Goal: Information Seeking & Learning: Learn about a topic

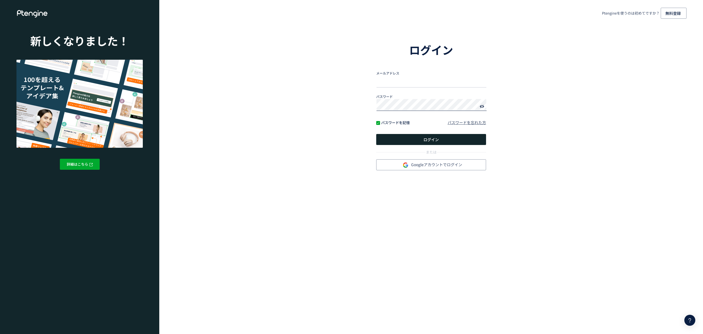
type input "**********"
click at [413, 137] on button "ログイン" at bounding box center [431, 139] width 110 height 11
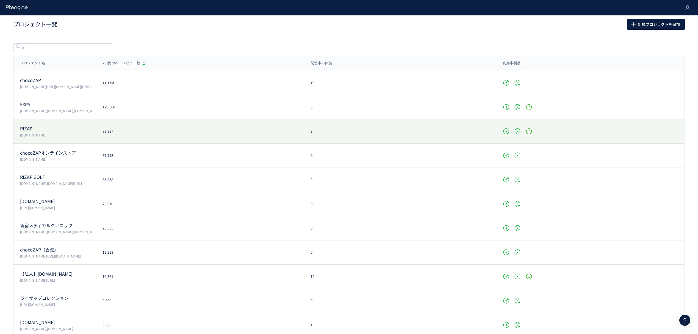
click at [34, 126] on p "RIZAP" at bounding box center [58, 128] width 76 height 6
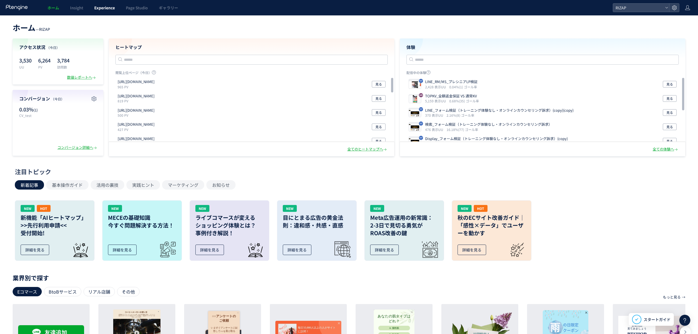
click at [104, 12] on body "ホーム Insight Experience Page Studio ギャラリー RIZAP ホーム — RIZAP アクセス状況 （[DATE]） 3,53…" at bounding box center [349, 239] width 698 height 478
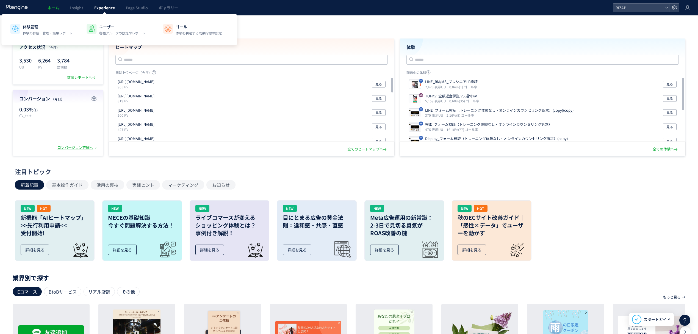
click at [109, 10] on span "Experience" at bounding box center [104, 7] width 21 height 5
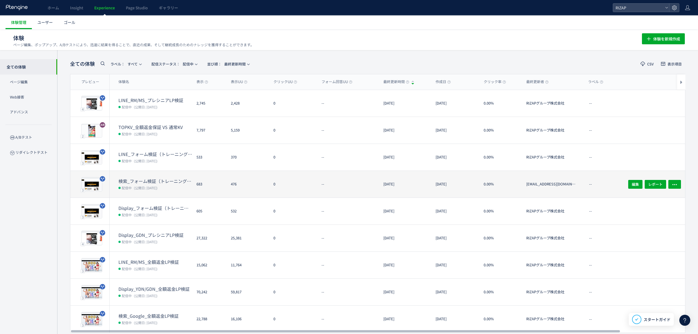
click at [149, 183] on dt "検索_フォーム検証（トレーニング体験なし・オンラインカウンセリング訴求）" at bounding box center [155, 181] width 74 height 6
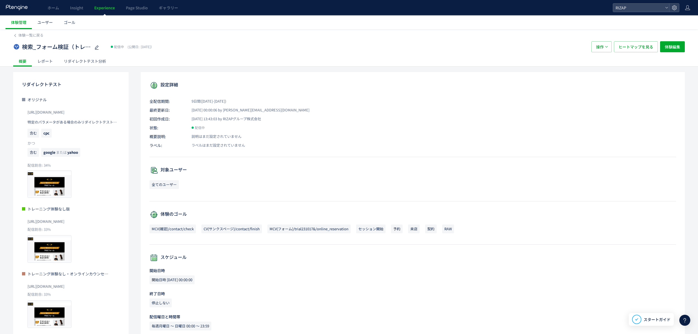
click at [41, 61] on div "レポート" at bounding box center [45, 61] width 26 height 11
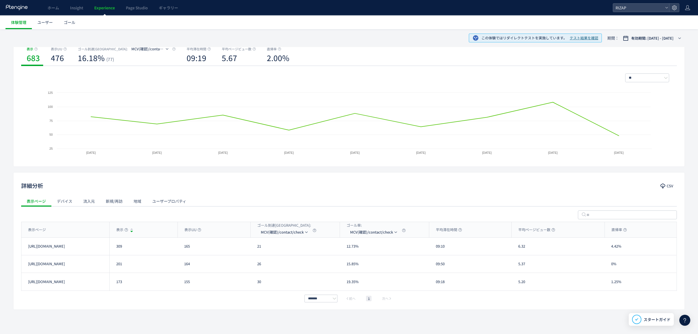
scroll to position [71, 0]
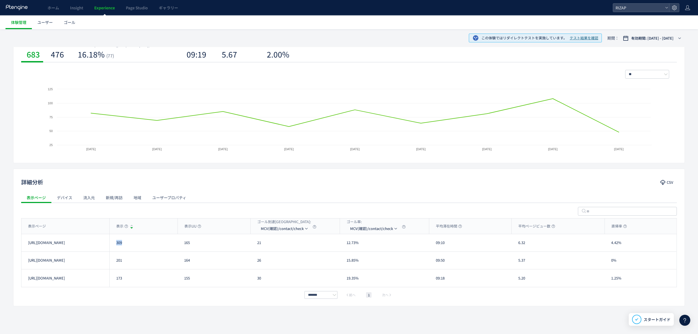
drag, startPoint x: 125, startPoint y: 245, endPoint x: 114, endPoint y: 245, distance: 11.0
click at [114, 245] on div "309" at bounding box center [143, 242] width 68 height 17
copy div "309"
click at [111, 263] on div "201" at bounding box center [143, 259] width 68 height 17
copy div "201"
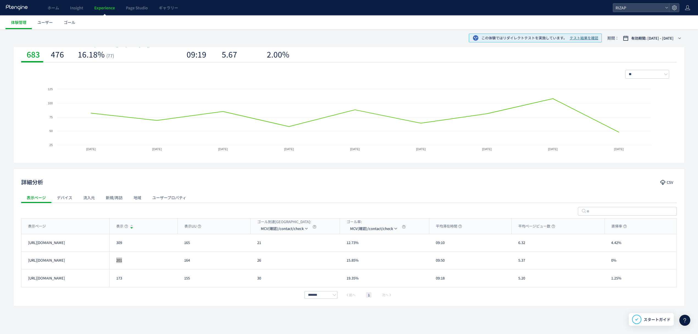
drag, startPoint x: 128, startPoint y: 279, endPoint x: 109, endPoint y: 279, distance: 18.4
click at [109, 279] on div "[URL][DOMAIN_NAME] 173 155 30 19.35% 09:18 5.20 1.25% [URL][DOMAIN_NAME]" at bounding box center [348, 278] width 655 height 18
copy div "155 30 19.35% 09:18 5.20 1.25% [URL][DOMAIN_NAME]"
click at [103, 303] on div "詳細分析 CSV 表示ページ デバイス 流入元 新規/再訪 地域 ユーザープロパティ 表示ページ 表示 表示UU ゴール到達[GEOGRAPHIC_DATA]…" at bounding box center [349, 236] width 672 height 137
drag, startPoint x: 123, startPoint y: 282, endPoint x: 115, endPoint y: 282, distance: 8.3
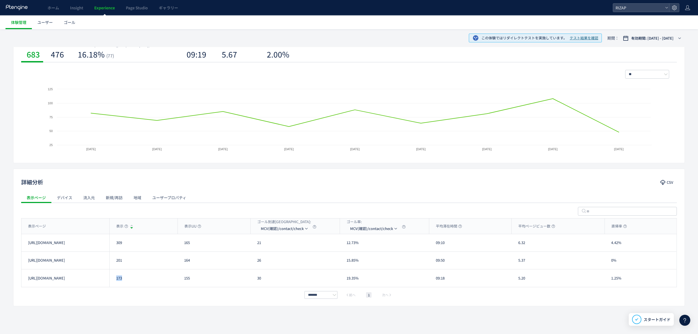
click at [115, 282] on div "173" at bounding box center [143, 278] width 68 height 18
copy div "173"
drag, startPoint x: 259, startPoint y: 245, endPoint x: 255, endPoint y: 245, distance: 3.8
click at [255, 245] on div "21" at bounding box center [295, 242] width 89 height 17
copy div "21"
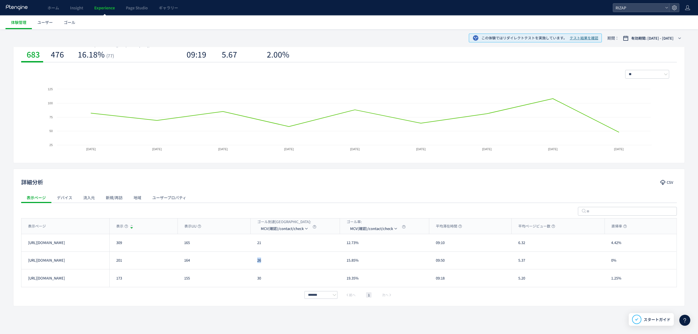
drag, startPoint x: 264, startPoint y: 261, endPoint x: 257, endPoint y: 262, distance: 7.2
click at [257, 262] on div "26" at bounding box center [295, 259] width 89 height 17
copy div "26"
drag, startPoint x: 263, startPoint y: 275, endPoint x: 257, endPoint y: 276, distance: 5.9
click at [257, 276] on div "30" at bounding box center [295, 278] width 89 height 18
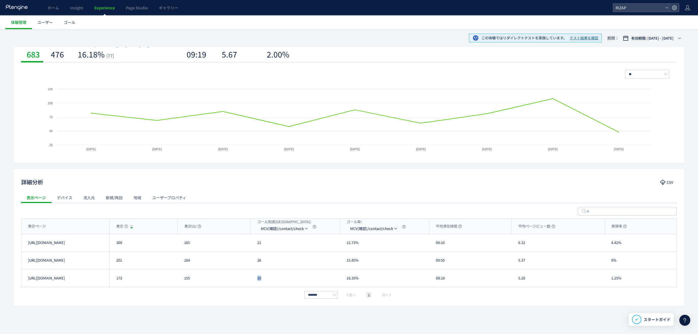
copy div "30"
click at [285, 254] on li "CV(サンクスページ)/contact/finish" at bounding box center [284, 255] width 55 height 10
drag, startPoint x: 266, startPoint y: 245, endPoint x: 256, endPoint y: 245, distance: 9.9
click at [256, 245] on div "19" at bounding box center [295, 242] width 89 height 17
copy div "19"
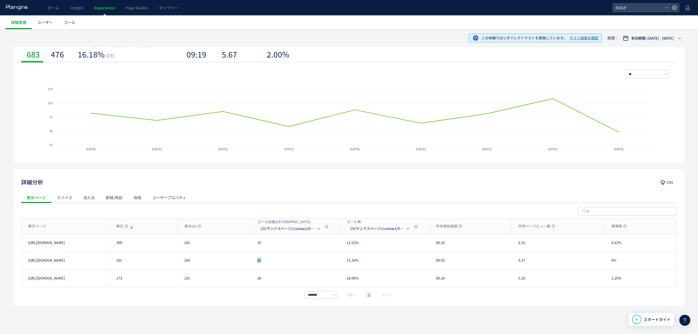
drag, startPoint x: 265, startPoint y: 263, endPoint x: 255, endPoint y: 263, distance: 10.2
click at [255, 263] on div "25" at bounding box center [295, 259] width 89 height 17
copy div "25"
drag, startPoint x: 266, startPoint y: 275, endPoint x: 250, endPoint y: 275, distance: 16.2
click at [250, 275] on div "[URL][DOMAIN_NAME] 173 155 28 18.06% 09:18 5.20 1.25% [URL][DOMAIN_NAME]" at bounding box center [348, 278] width 655 height 18
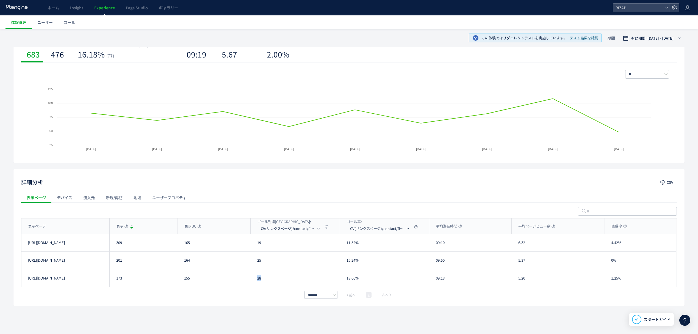
copy div "28"
drag, startPoint x: 456, startPoint y: 245, endPoint x: 434, endPoint y: 245, distance: 22.8
click at [434, 245] on div "09:10" at bounding box center [470, 242] width 82 height 17
drag, startPoint x: 439, startPoint y: 262, endPoint x: 433, endPoint y: 262, distance: 5.5
click at [433, 262] on div "09:50" at bounding box center [470, 259] width 82 height 17
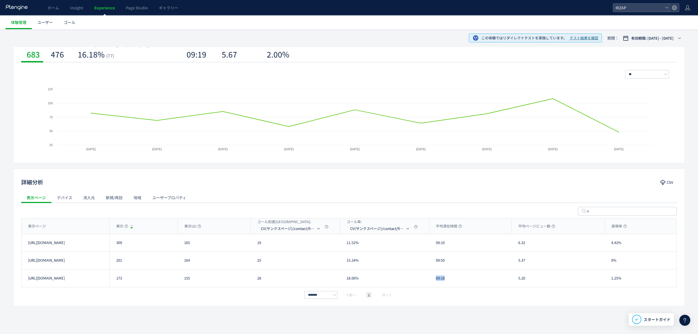
drag, startPoint x: 443, startPoint y: 280, endPoint x: 432, endPoint y: 279, distance: 11.3
click at [432, 279] on div "09:18" at bounding box center [470, 278] width 82 height 18
drag, startPoint x: 526, startPoint y: 248, endPoint x: 513, endPoint y: 248, distance: 12.9
click at [513, 248] on div "6.32" at bounding box center [558, 242] width 93 height 17
drag, startPoint x: 526, startPoint y: 259, endPoint x: 514, endPoint y: 259, distance: 11.3
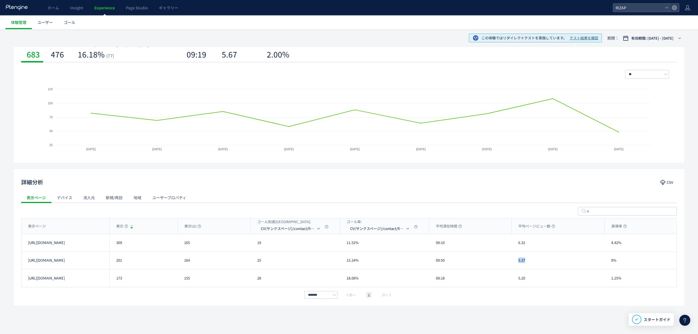
click at [514, 259] on div "5.37" at bounding box center [558, 259] width 93 height 17
drag, startPoint x: 528, startPoint y: 279, endPoint x: 514, endPoint y: 279, distance: 14.6
click at [514, 279] on div "5.20" at bounding box center [558, 278] width 93 height 18
drag, startPoint x: 622, startPoint y: 242, endPoint x: 608, endPoint y: 242, distance: 14.0
click at [608, 242] on div "4.42%" at bounding box center [641, 242] width 72 height 17
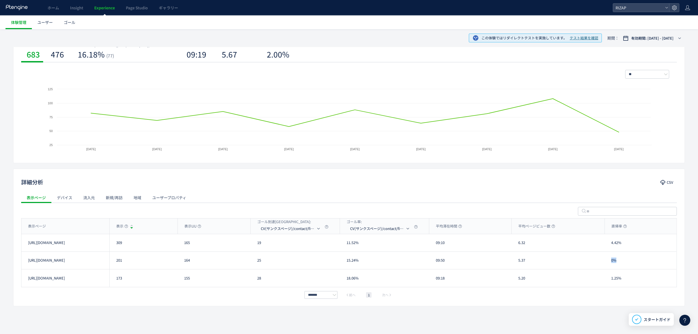
drag, startPoint x: 618, startPoint y: 263, endPoint x: 599, endPoint y: 262, distance: 18.7
click at [599, 262] on div "[URL][DOMAIN_NAME] 201 164 25 15.24% 09:50 5.37 0% [URL][DOMAIN_NAME]" at bounding box center [348, 260] width 655 height 18
drag, startPoint x: 628, startPoint y: 281, endPoint x: 603, endPoint y: 281, distance: 24.7
click at [603, 281] on div "[URL][DOMAIN_NAME] 173 155 28 18.06% 09:18 5.20 1.25% [URL][DOMAIN_NAME]" at bounding box center [348, 278] width 655 height 18
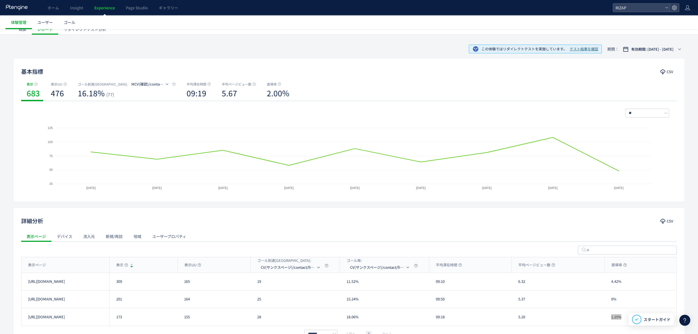
scroll to position [0, 0]
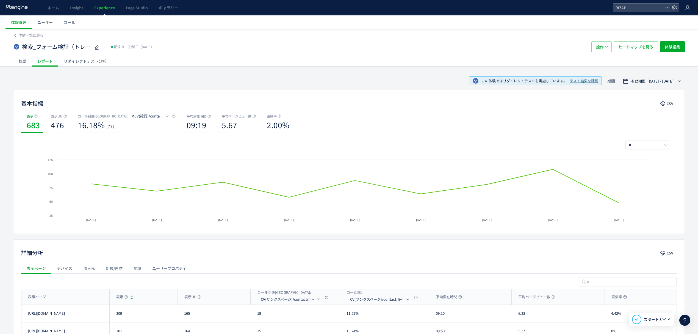
click at [87, 65] on div "リダイレクトテスト分析" at bounding box center [84, 61] width 53 height 11
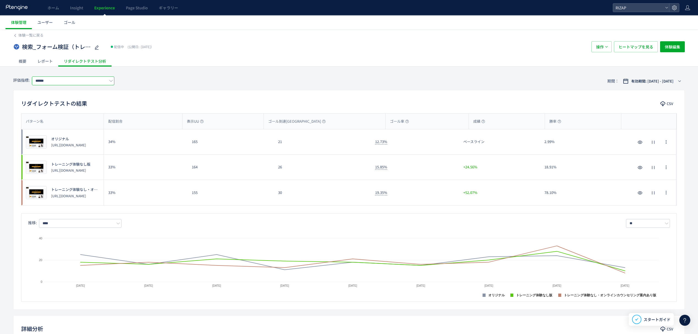
click at [70, 82] on input "******" at bounding box center [73, 80] width 82 height 9
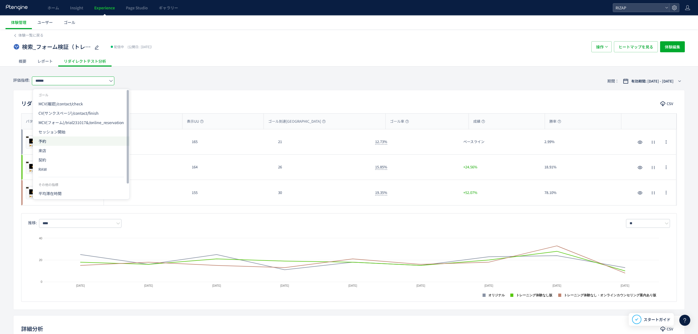
click at [58, 140] on span "予約" at bounding box center [80, 140] width 85 height 9
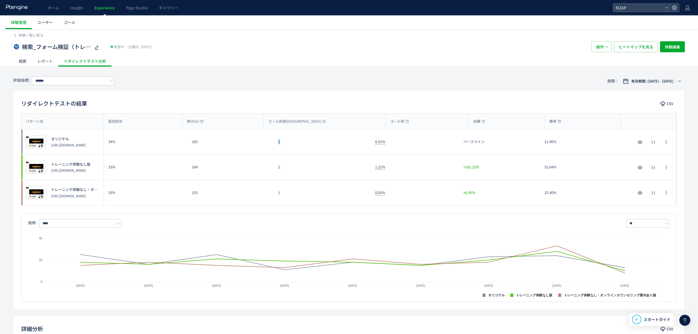
drag, startPoint x: 292, startPoint y: 146, endPoint x: 268, endPoint y: 149, distance: 23.3
click at [271, 148] on div "プレビュー オリジナル [URL][DOMAIN_NAME] 34% 165 1 0.61% ベースライン 21.96% プレビュー オリジナル [URL][…" at bounding box center [348, 141] width 655 height 25
drag, startPoint x: 292, startPoint y: 170, endPoint x: 266, endPoint y: 168, distance: 25.4
click at [266, 168] on div "プレビュー トレーニング体験なし版 [URL][DOMAIN_NAME] 33% 164 2 1.22% +101.22% 52.64% プレビュー トレーニ…" at bounding box center [348, 166] width 655 height 25
drag, startPoint x: 291, startPoint y: 194, endPoint x: 277, endPoint y: 195, distance: 13.8
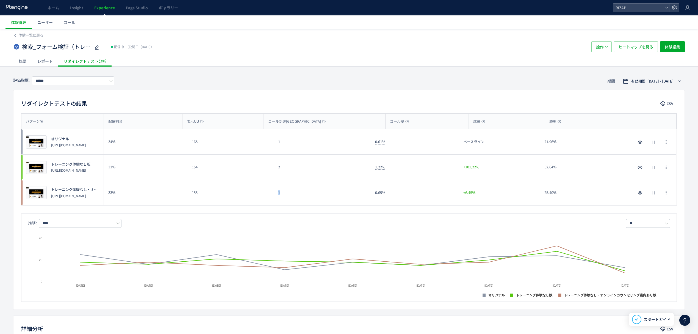
click at [277, 195] on div "1" at bounding box center [322, 192] width 97 height 25
click at [64, 80] on input "******" at bounding box center [73, 80] width 82 height 9
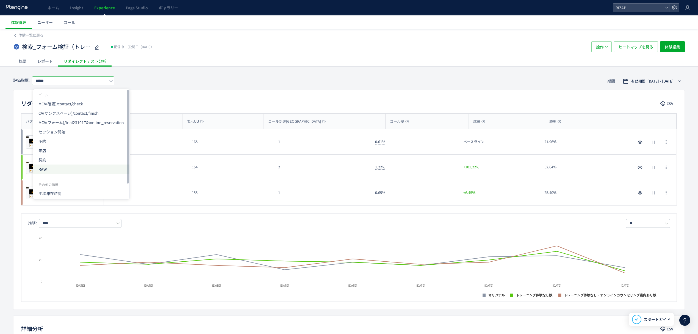
click at [51, 166] on span "RAW" at bounding box center [80, 168] width 85 height 9
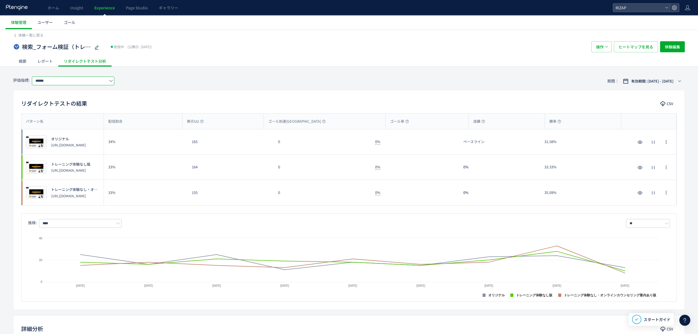
click at [51, 79] on input "******" at bounding box center [73, 80] width 82 height 9
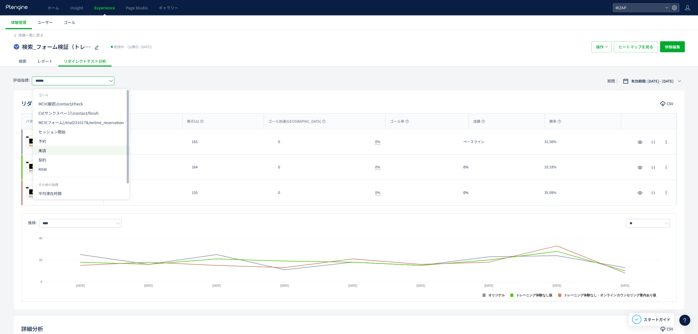
click at [50, 149] on span "来店" at bounding box center [80, 150] width 85 height 9
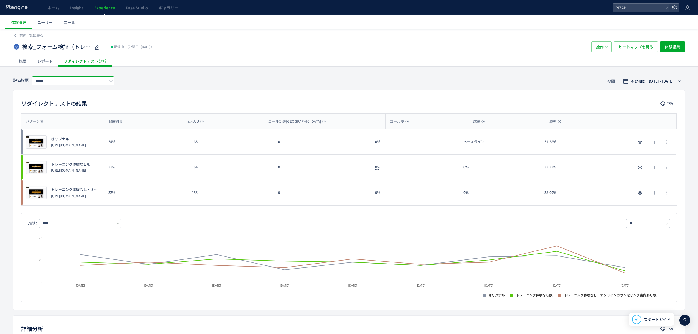
click at [77, 83] on input "******" at bounding box center [73, 80] width 82 height 9
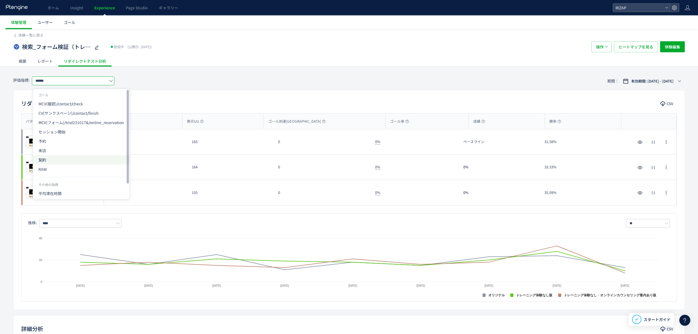
click at [50, 157] on span "契約" at bounding box center [80, 159] width 85 height 9
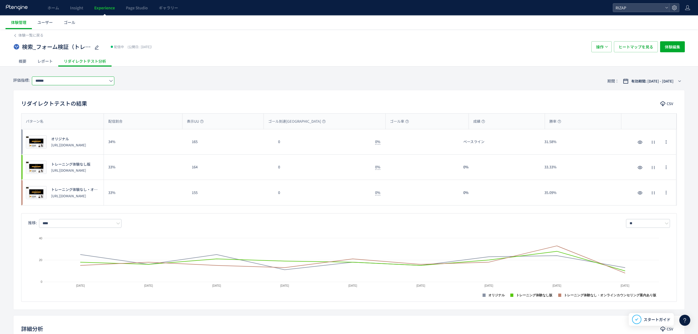
click at [60, 82] on input "******" at bounding box center [73, 80] width 82 height 9
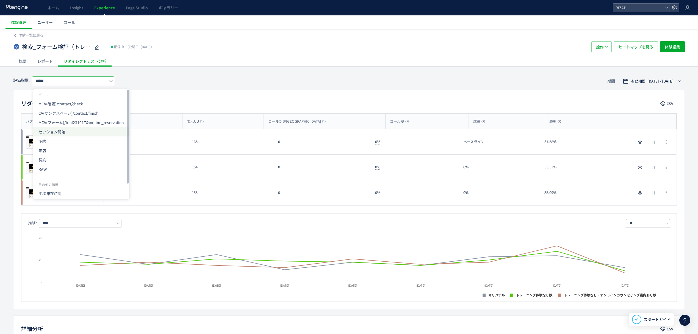
click at [51, 133] on span "セッション開始" at bounding box center [80, 131] width 85 height 9
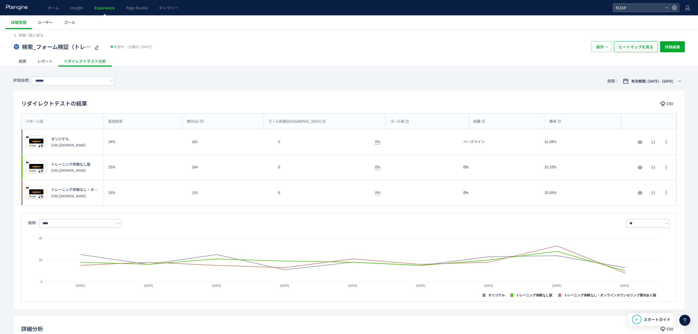
click at [630, 51] on span "ヒートマップを見る" at bounding box center [636, 46] width 35 height 11
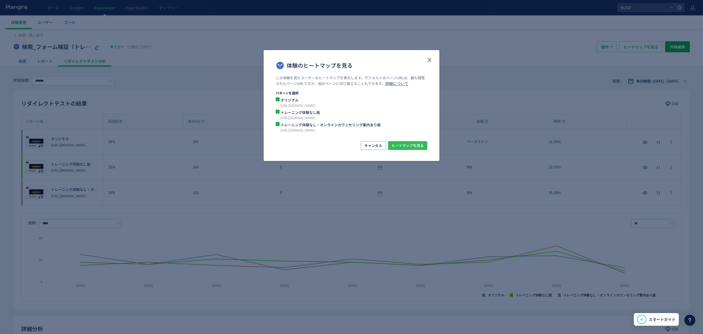
click at [407, 146] on span "ヒートマップを見る" at bounding box center [408, 145] width 32 height 9
click at [427, 60] on icon "close" at bounding box center [429, 60] width 7 height 7
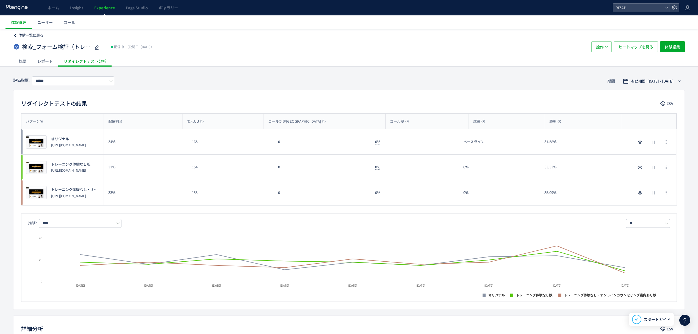
click at [28, 36] on span "体験一覧に戻る" at bounding box center [30, 34] width 25 height 5
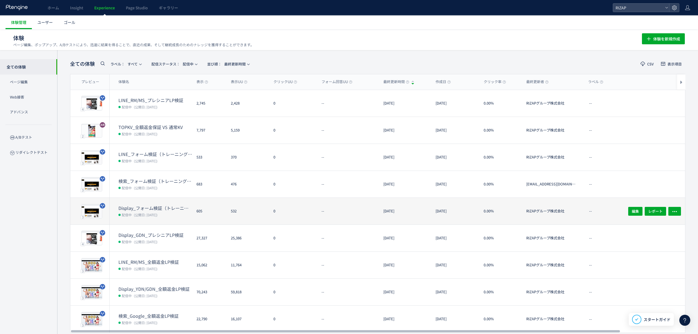
click at [144, 208] on dt "Display_フォーム検証（トレーニング体験なし・オンラインカウンセリング訴求）(copy)" at bounding box center [155, 208] width 74 height 6
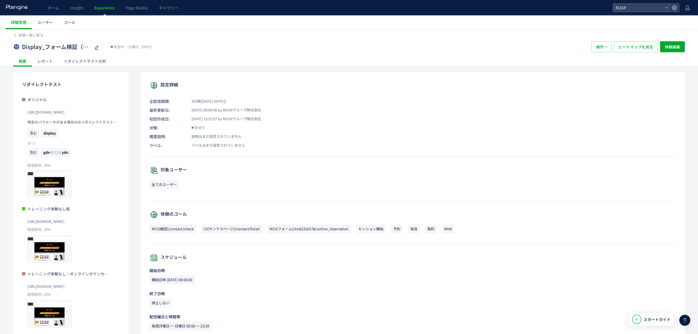
click at [46, 62] on div "レポート" at bounding box center [45, 61] width 26 height 11
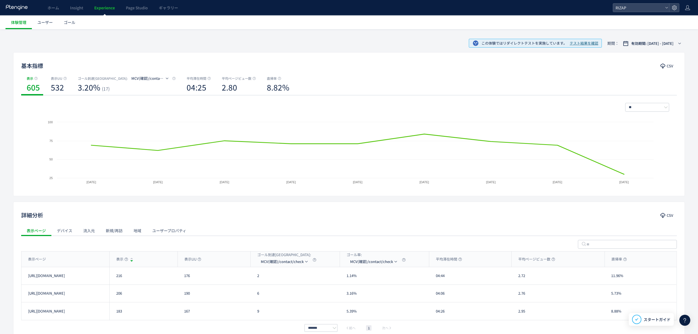
scroll to position [71, 0]
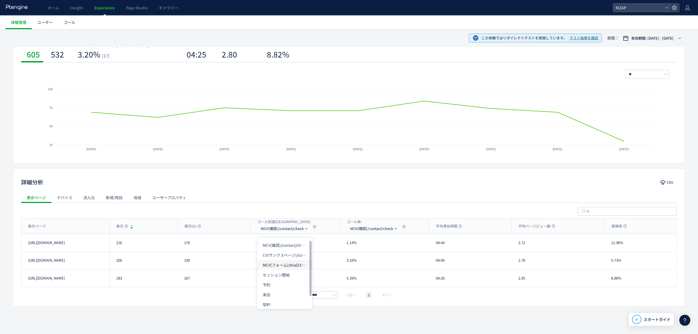
click at [279, 261] on li "MCV(フォーム)/trial231017&/online_reservation" at bounding box center [284, 265] width 55 height 10
click at [90, 221] on div "表示ページ" at bounding box center [65, 225] width 88 height 15
click at [89, 221] on div "表示ページ" at bounding box center [65, 225] width 88 height 15
drag, startPoint x: 122, startPoint y: 247, endPoint x: 113, endPoint y: 247, distance: 8.8
click at [113, 247] on div "216" at bounding box center [143, 242] width 68 height 17
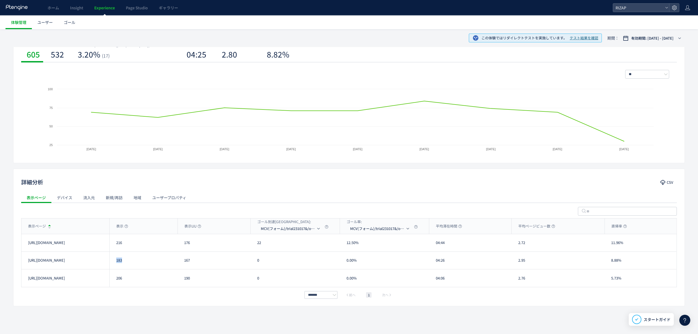
drag, startPoint x: 124, startPoint y: 263, endPoint x: 115, endPoint y: 263, distance: 9.6
click at [115, 263] on div "183" at bounding box center [143, 259] width 68 height 17
click at [116, 281] on div "206" at bounding box center [143, 278] width 68 height 18
drag, startPoint x: 121, startPoint y: 281, endPoint x: 111, endPoint y: 281, distance: 10.2
click at [111, 281] on div "206" at bounding box center [143, 278] width 68 height 18
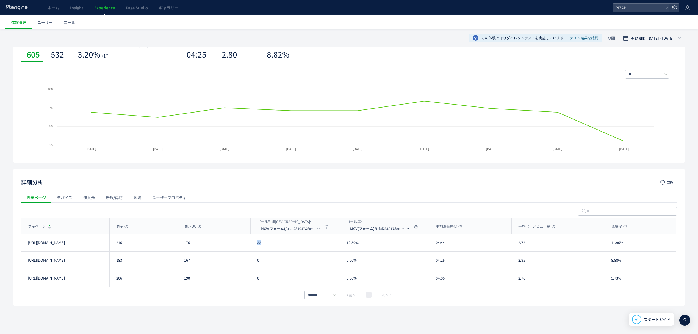
drag, startPoint x: 261, startPoint y: 245, endPoint x: 256, endPoint y: 245, distance: 4.4
click at [256, 245] on div "22" at bounding box center [295, 242] width 89 height 17
click at [289, 243] on li "MCV(確認)/contact/check" at bounding box center [291, 245] width 55 height 10
drag, startPoint x: 264, startPoint y: 244, endPoint x: 251, endPoint y: 244, distance: 13.5
click at [251, 244] on div "2" at bounding box center [295, 242] width 89 height 17
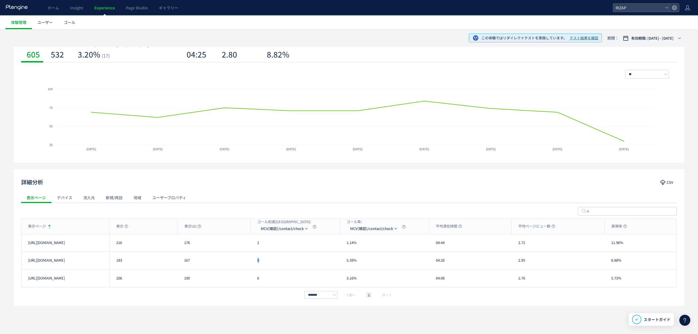
drag, startPoint x: 270, startPoint y: 262, endPoint x: 249, endPoint y: 262, distance: 20.9
click at [249, 262] on div "[URL][DOMAIN_NAME] 183 167 9 5.39% 04:26 2.95 8.88% [URL][DOMAIN_NAME]" at bounding box center [348, 260] width 655 height 18
drag, startPoint x: 265, startPoint y: 284, endPoint x: 241, endPoint y: 281, distance: 24.4
click at [241, 281] on div "[URL][DOMAIN_NAME] 206 190 6 3.16% 04:06 2.76 5.73% [URL][DOMAIN_NAME]" at bounding box center [348, 278] width 655 height 18
click at [284, 254] on li "CV(サンクスページ)/contact/finish" at bounding box center [284, 255] width 55 height 10
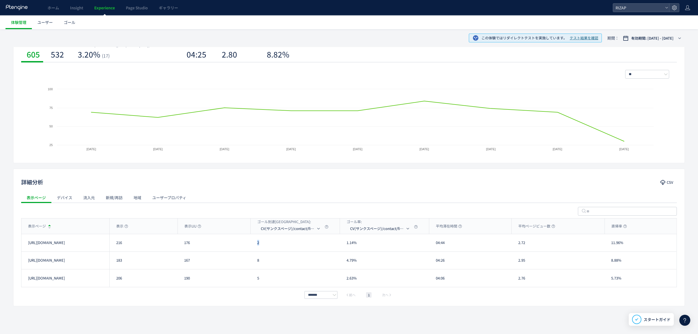
click at [253, 244] on div "2" at bounding box center [295, 242] width 89 height 17
drag, startPoint x: 265, startPoint y: 263, endPoint x: 253, endPoint y: 263, distance: 11.5
click at [253, 263] on div "8" at bounding box center [295, 259] width 89 height 17
drag, startPoint x: 259, startPoint y: 283, endPoint x: 256, endPoint y: 283, distance: 3.3
click at [256, 283] on div "5" at bounding box center [295, 278] width 89 height 18
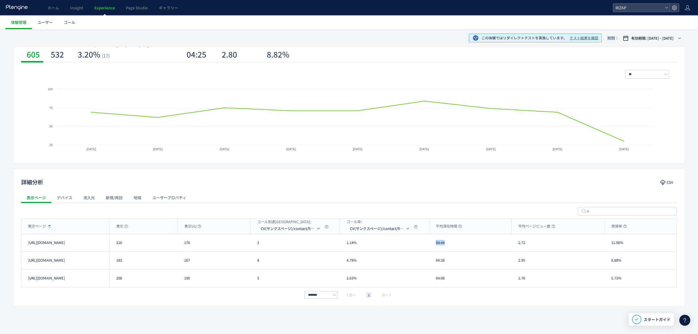
drag, startPoint x: 448, startPoint y: 246, endPoint x: 433, endPoint y: 246, distance: 15.4
click at [433, 246] on div "04:44" at bounding box center [470, 242] width 82 height 17
drag, startPoint x: 450, startPoint y: 262, endPoint x: 424, endPoint y: 262, distance: 25.8
click at [424, 262] on div "[URL][DOMAIN_NAME] 183 167 8 4.79% 04:26 2.95 8.88% [URL][DOMAIN_NAME]" at bounding box center [348, 260] width 655 height 18
drag, startPoint x: 455, startPoint y: 280, endPoint x: 425, endPoint y: 279, distance: 29.7
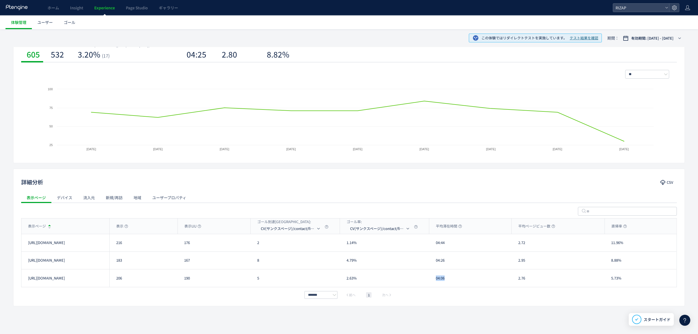
click at [425, 279] on div "[URL][DOMAIN_NAME] 206 190 5 2.63% 04:06 2.76 5.73% [URL][DOMAIN_NAME]" at bounding box center [348, 278] width 655 height 18
drag, startPoint x: 531, startPoint y: 246, endPoint x: 508, endPoint y: 246, distance: 23.6
click at [508, 246] on div "[URL][DOMAIN_NAME] 216 176 2 1.14% 04:44 2.72 11.96% [URL][DOMAIN_NAME]" at bounding box center [348, 243] width 655 height 18
click at [507, 260] on div "[URL][DOMAIN_NAME] 183 167 8 4.79% 04:26 2.95 8.88% [URL][DOMAIN_NAME]" at bounding box center [348, 260] width 655 height 18
drag, startPoint x: 527, startPoint y: 280, endPoint x: 516, endPoint y: 280, distance: 11.3
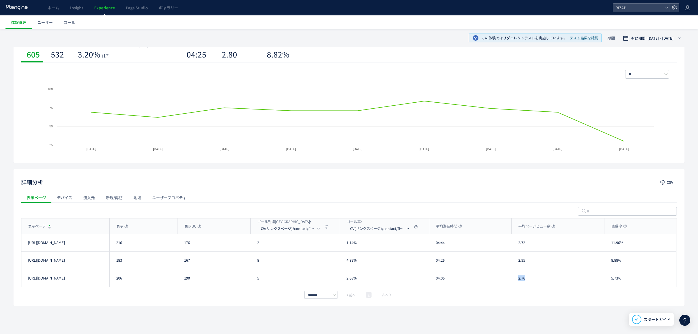
click at [516, 280] on div "2.76" at bounding box center [558, 278] width 93 height 18
drag, startPoint x: 629, startPoint y: 245, endPoint x: 609, endPoint y: 245, distance: 19.5
click at [609, 245] on div "11.96%" at bounding box center [641, 242] width 72 height 17
drag, startPoint x: 627, startPoint y: 265, endPoint x: 608, endPoint y: 263, distance: 19.1
click at [608, 263] on div "8.88%" at bounding box center [641, 259] width 72 height 17
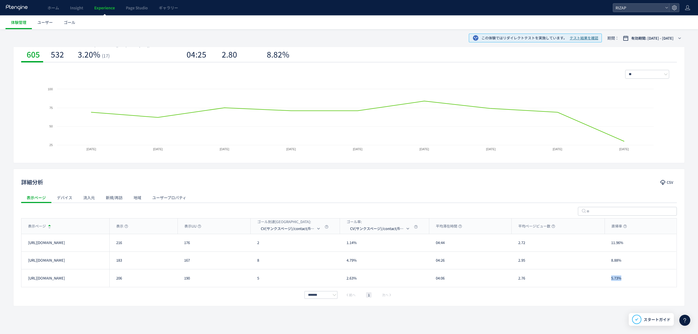
drag, startPoint x: 628, startPoint y: 278, endPoint x: 608, endPoint y: 276, distance: 20.4
click at [608, 276] on div "5.73%" at bounding box center [641, 278] width 72 height 18
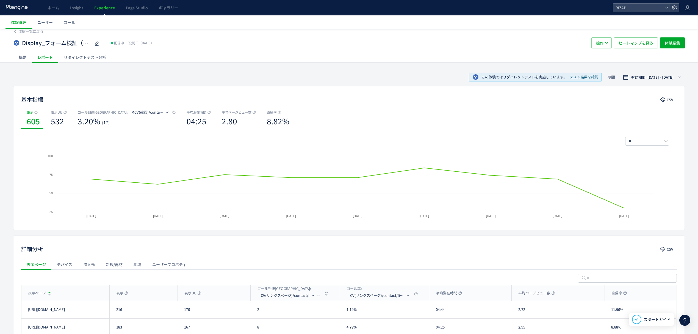
scroll to position [0, 0]
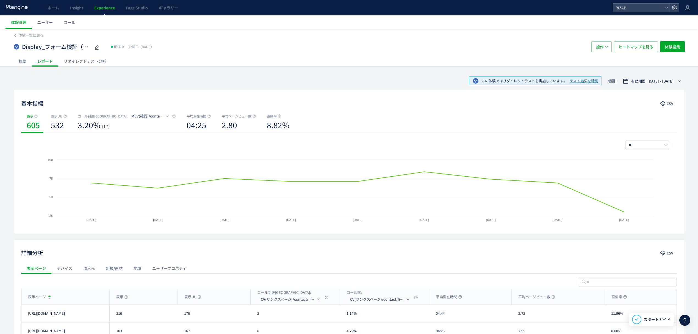
click at [76, 64] on div "リダイレクトテスト分析" at bounding box center [84, 61] width 53 height 11
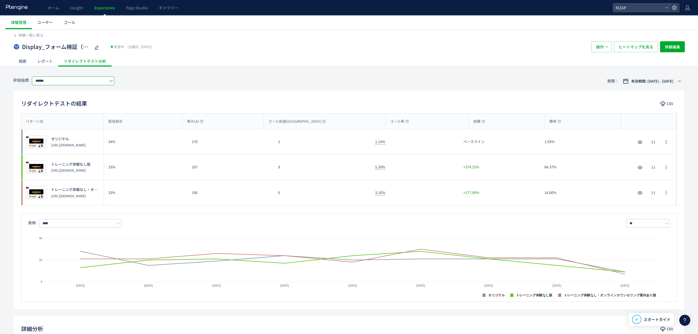
click at [76, 84] on input "******" at bounding box center [73, 80] width 82 height 9
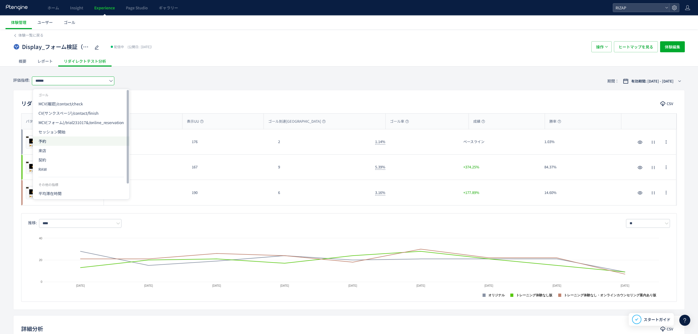
click at [58, 140] on span "予約" at bounding box center [80, 140] width 85 height 9
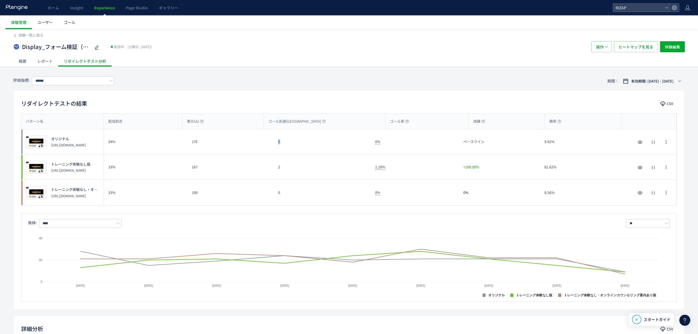
drag, startPoint x: 282, startPoint y: 146, endPoint x: 275, endPoint y: 146, distance: 7.7
click at [275, 146] on div "0" at bounding box center [322, 141] width 97 height 25
drag, startPoint x: 284, startPoint y: 165, endPoint x: 273, endPoint y: 165, distance: 10.4
click at [273, 165] on div "プレビュー トレーニング体験なし版 [URL][DOMAIN_NAME] 33% 167 2 1.20% +100.00% 81.62% プレビュー トレーニ…" at bounding box center [348, 166] width 655 height 25
drag, startPoint x: 283, startPoint y: 195, endPoint x: 274, endPoint y: 191, distance: 9.5
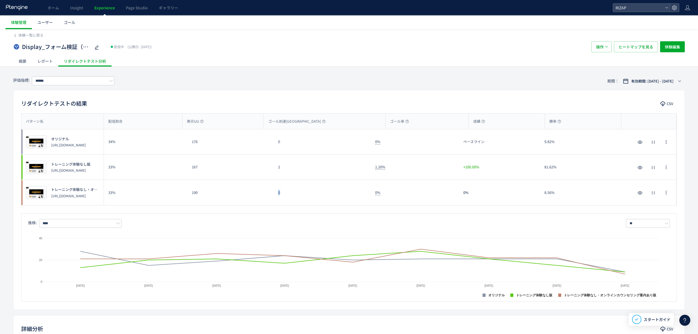
click at [274, 191] on div "0" at bounding box center [322, 192] width 97 height 25
drag, startPoint x: 62, startPoint y: 83, endPoint x: 59, endPoint y: 88, distance: 6.2
click at [62, 83] on input "******" at bounding box center [73, 80] width 82 height 9
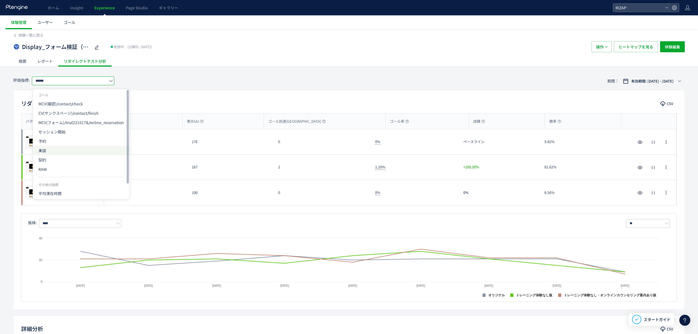
click at [49, 148] on span "来店" at bounding box center [80, 150] width 85 height 9
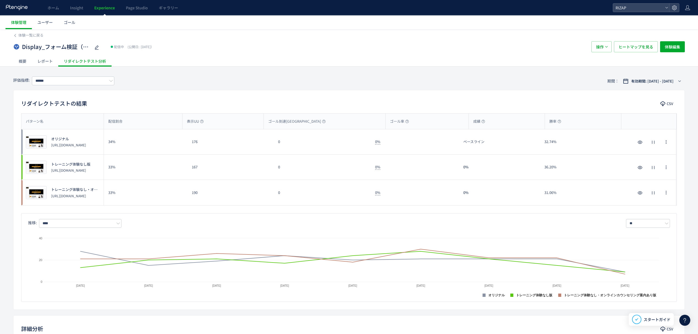
click at [48, 59] on div "レポート" at bounding box center [45, 61] width 26 height 11
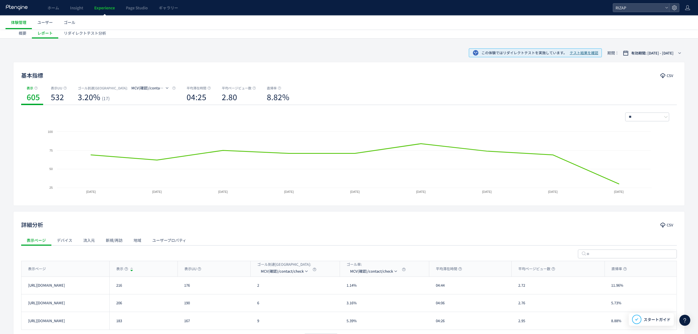
scroll to position [37, 0]
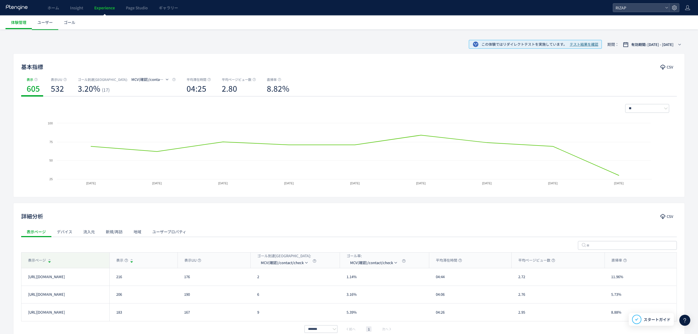
click at [86, 261] on div "表示ページ" at bounding box center [65, 259] width 88 height 15
drag, startPoint x: 452, startPoint y: 281, endPoint x: 434, endPoint y: 280, distance: 17.9
click at [434, 280] on div "04:44" at bounding box center [470, 276] width 82 height 17
drag, startPoint x: 442, startPoint y: 296, endPoint x: 430, endPoint y: 296, distance: 11.8
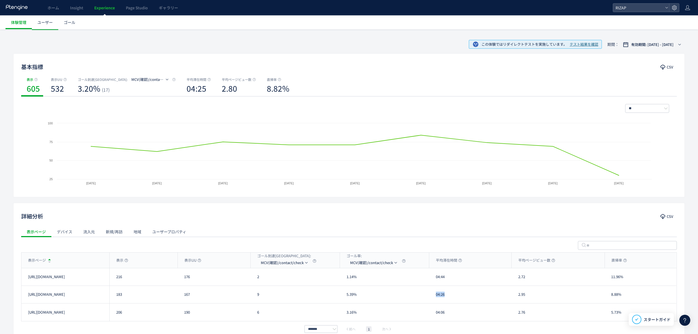
click at [430, 296] on div "04:26" at bounding box center [470, 294] width 82 height 17
drag, startPoint x: 447, startPoint y: 313, endPoint x: 428, endPoint y: 313, distance: 19.2
click at [428, 313] on div "[URL][DOMAIN_NAME] 206 190 6 3.16% 04:06 2.76 5.73% [URL][DOMAIN_NAME]" at bounding box center [348, 312] width 655 height 18
drag, startPoint x: 530, startPoint y: 278, endPoint x: 512, endPoint y: 279, distance: 18.1
click at [512, 279] on div "2.72" at bounding box center [558, 276] width 93 height 17
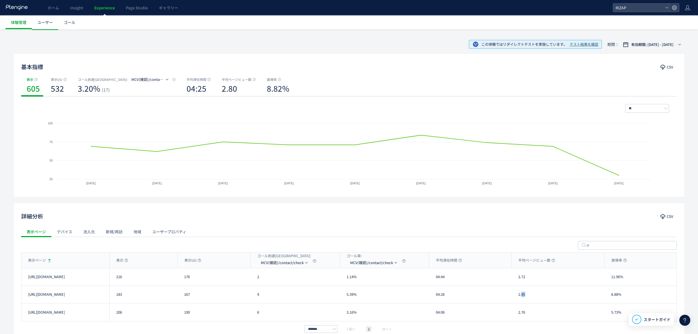
drag, startPoint x: 529, startPoint y: 297, endPoint x: 521, endPoint y: 297, distance: 7.7
click at [521, 297] on div "2.95" at bounding box center [558, 294] width 93 height 17
drag, startPoint x: 516, startPoint y: 297, endPoint x: 524, endPoint y: 297, distance: 8.2
click at [524, 297] on div "2.95" at bounding box center [558, 294] width 93 height 17
drag, startPoint x: 532, startPoint y: 319, endPoint x: 517, endPoint y: 319, distance: 14.8
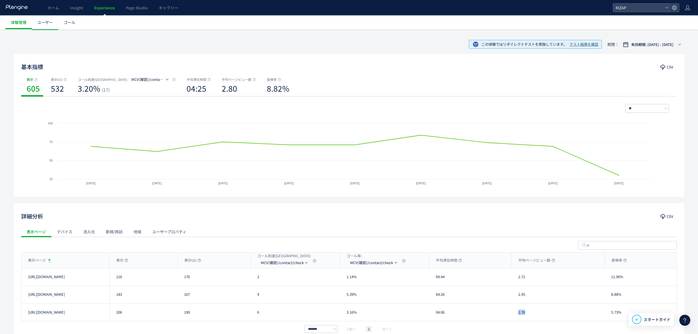
click at [517, 319] on div "2.76" at bounding box center [558, 312] width 93 height 18
drag, startPoint x: 625, startPoint y: 278, endPoint x: 608, endPoint y: 279, distance: 16.8
click at [608, 279] on div "11.96%" at bounding box center [641, 276] width 72 height 17
drag, startPoint x: 624, startPoint y: 296, endPoint x: 609, endPoint y: 296, distance: 14.3
click at [611, 296] on div "8.88%" at bounding box center [641, 294] width 72 height 17
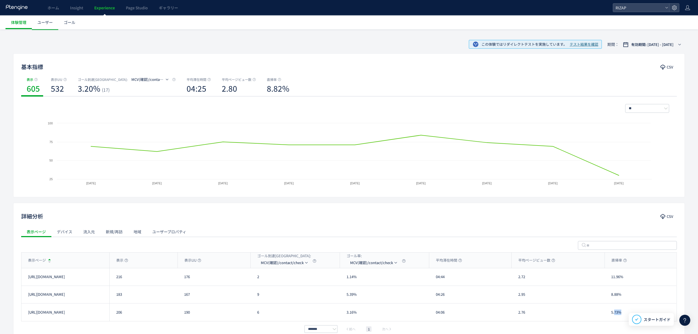
drag, startPoint x: 621, startPoint y: 315, endPoint x: 615, endPoint y: 315, distance: 6.3
click at [615, 315] on div "5.73%" at bounding box center [641, 312] width 72 height 18
click at [622, 315] on div "5.73%" at bounding box center [641, 312] width 72 height 18
drag, startPoint x: 622, startPoint y: 316, endPoint x: 611, endPoint y: 316, distance: 11.8
click at [611, 316] on div "5.73%" at bounding box center [641, 312] width 72 height 18
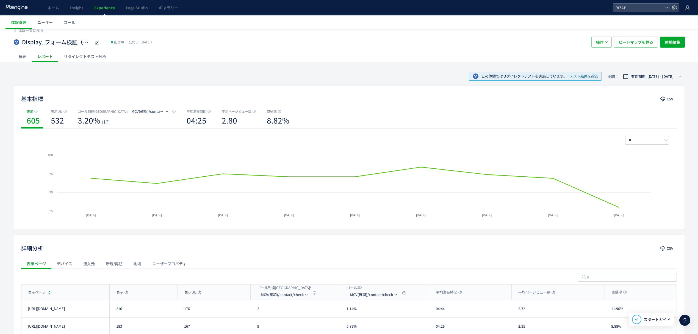
scroll to position [0, 0]
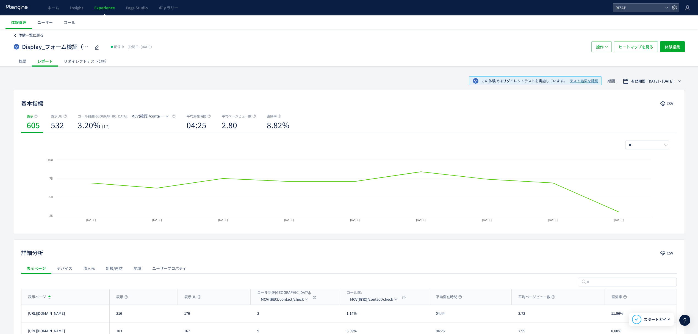
click at [31, 37] on span "体験一覧に戻る" at bounding box center [30, 34] width 25 height 5
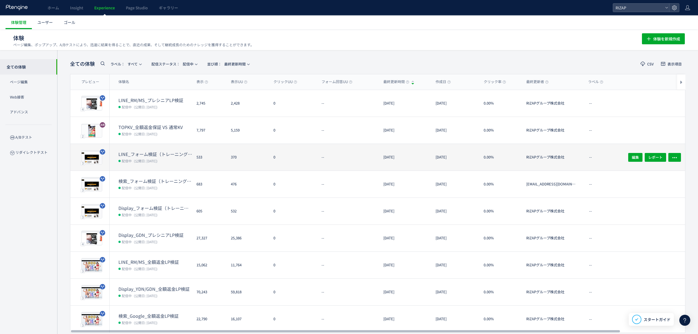
click at [151, 155] on dt "LINE_フォーム検証（トレーニング体験なし・オンラインカウンセリング訴求）(copy)(copy)" at bounding box center [155, 154] width 74 height 6
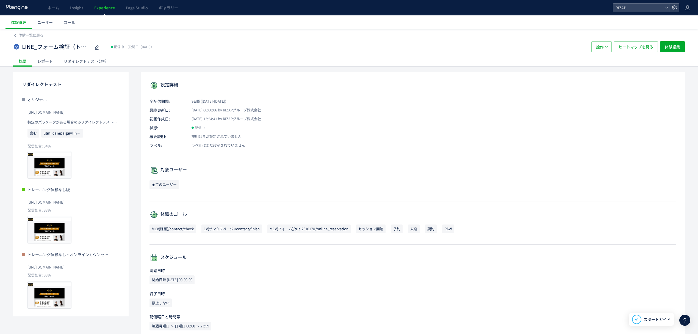
click at [47, 58] on div "レポート" at bounding box center [45, 61] width 26 height 11
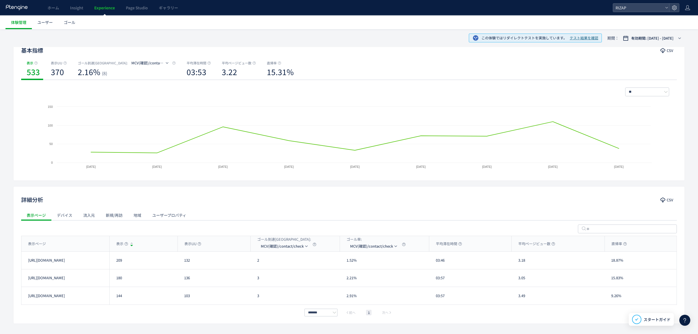
scroll to position [71, 0]
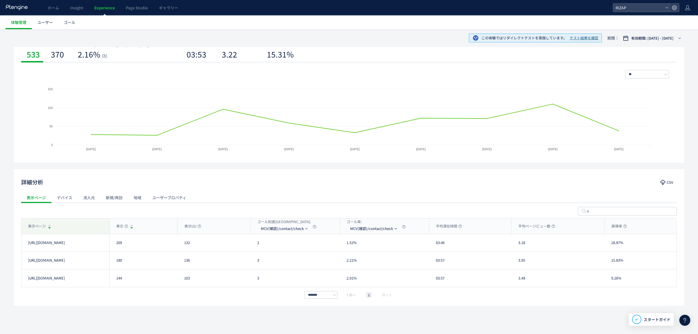
click at [89, 225] on div "表示ページ" at bounding box center [65, 225] width 88 height 15
drag, startPoint x: 128, startPoint y: 243, endPoint x: 114, endPoint y: 243, distance: 13.7
click at [114, 243] on div "209" at bounding box center [143, 242] width 68 height 17
click at [117, 263] on div "144" at bounding box center [143, 259] width 68 height 17
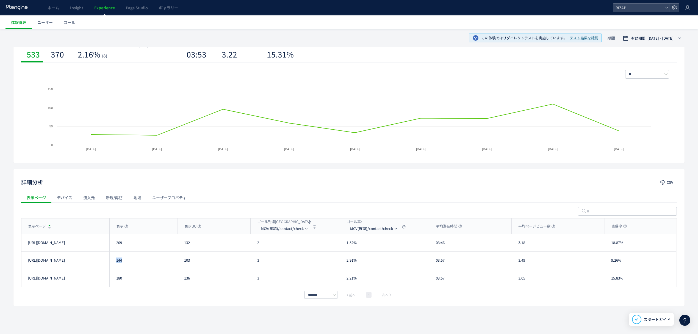
click at [95, 278] on div "[URL][DOMAIN_NAME] 180 136 3 2.21% 03:57 3.05 15.83% [URL][DOMAIN_NAME]" at bounding box center [348, 278] width 655 height 18
drag, startPoint x: 152, startPoint y: 307, endPoint x: 142, endPoint y: 302, distance: 11.3
click at [147, 306] on div "この体験ではリダイレクトテストを実施しています。 テスト結果を確認 期間： 有効期間: [DATE] - [DATE] 基本指標 CSV 表示 533 表示U…" at bounding box center [349, 167] width 698 height 332
drag, startPoint x: 125, startPoint y: 280, endPoint x: 117, endPoint y: 280, distance: 8.2
click at [117, 280] on div "180" at bounding box center [143, 278] width 68 height 18
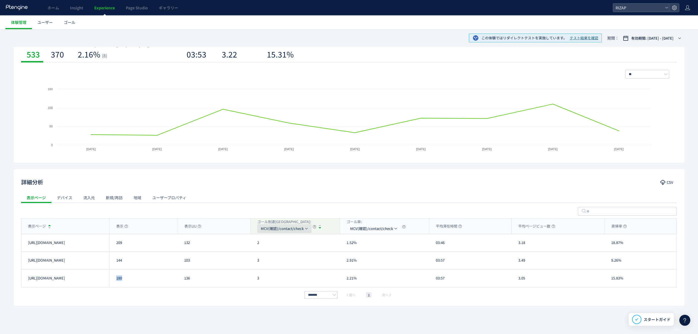
click at [278, 229] on span "MCV(確認)/contact/check" at bounding box center [282, 228] width 43 height 9
click at [179, 289] on div "表示ページ 表示 表示UU ゴール到達[GEOGRAPHIC_DATA]: MCV(確認)/contact/check ゴール率: MCV(確認)/conta…" at bounding box center [349, 258] width 656 height 80
drag, startPoint x: 269, startPoint y: 245, endPoint x: 254, endPoint y: 244, distance: 15.2
click at [254, 244] on div "3" at bounding box center [295, 242] width 89 height 17
click at [77, 228] on div "表示ページ" at bounding box center [65, 225] width 88 height 15
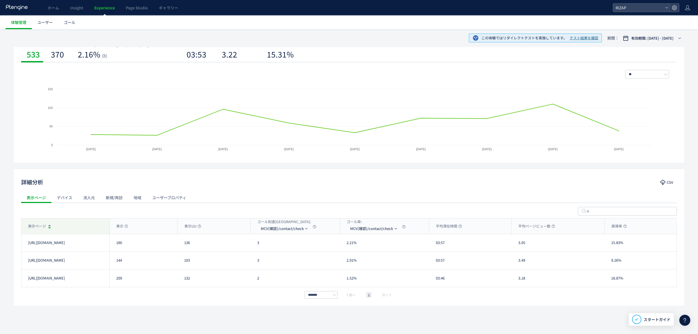
click at [77, 228] on div "表示ページ" at bounding box center [65, 225] width 88 height 15
drag, startPoint x: 254, startPoint y: 243, endPoint x: 251, endPoint y: 243, distance: 3.3
click at [251, 243] on div "2" at bounding box center [295, 242] width 89 height 17
drag, startPoint x: 265, startPoint y: 264, endPoint x: 253, endPoint y: 262, distance: 11.7
click at [253, 262] on div "3" at bounding box center [295, 259] width 89 height 17
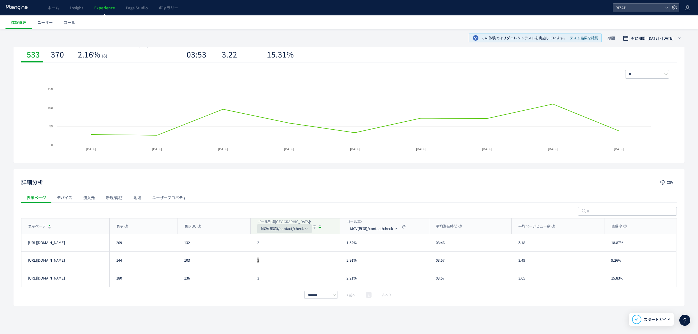
click at [277, 226] on span "MCV(確認)/contact/check" at bounding box center [282, 228] width 43 height 9
click at [282, 254] on li "CV(サンクスページ)/contact/finish" at bounding box center [284, 255] width 55 height 10
click at [79, 226] on div "表示ページ" at bounding box center [65, 225] width 88 height 15
click at [78, 226] on div "表示ページ" at bounding box center [65, 225] width 88 height 15
drag, startPoint x: 264, startPoint y: 247, endPoint x: 253, endPoint y: 246, distance: 10.7
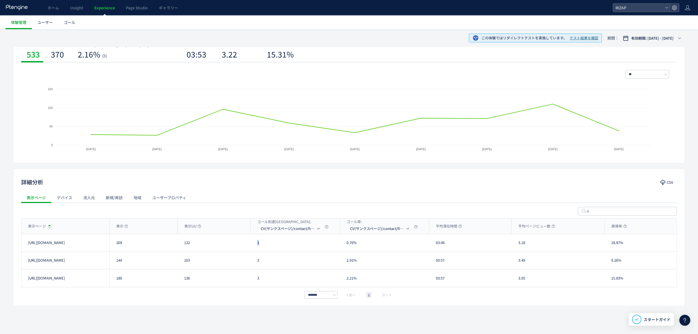
click at [253, 246] on div "1" at bounding box center [295, 242] width 89 height 17
drag, startPoint x: 260, startPoint y: 265, endPoint x: 255, endPoint y: 264, distance: 4.8
click at [255, 264] on div "3" at bounding box center [295, 259] width 89 height 17
drag, startPoint x: 449, startPoint y: 241, endPoint x: 435, endPoint y: 242, distance: 13.8
click at [438, 242] on div "03:46" at bounding box center [470, 242] width 82 height 17
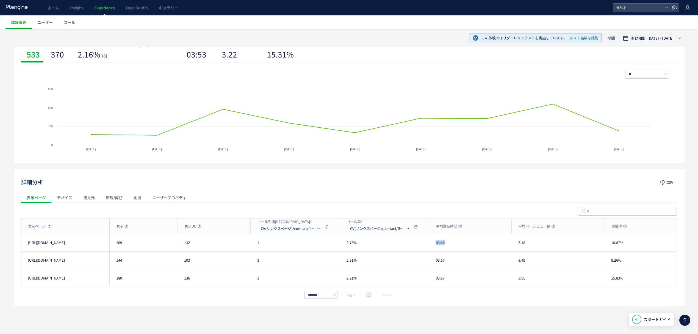
drag, startPoint x: 433, startPoint y: 243, endPoint x: 447, endPoint y: 244, distance: 14.0
click at [447, 244] on div "03:46" at bounding box center [470, 242] width 82 height 17
drag, startPoint x: 449, startPoint y: 258, endPoint x: 435, endPoint y: 261, distance: 14.2
click at [435, 261] on div "03:57" at bounding box center [470, 259] width 82 height 17
drag, startPoint x: 459, startPoint y: 282, endPoint x: 426, endPoint y: 282, distance: 33.0
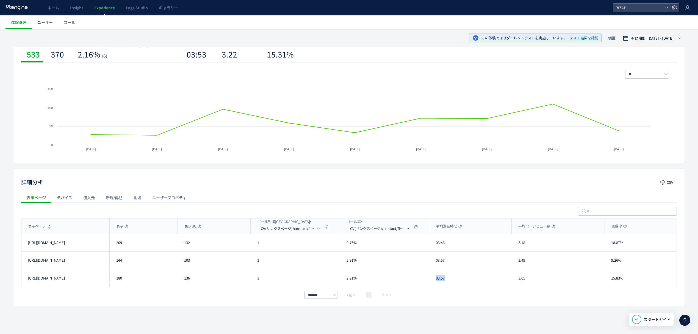
click at [430, 281] on div "03:57" at bounding box center [470, 278] width 82 height 18
drag, startPoint x: 522, startPoint y: 246, endPoint x: 518, endPoint y: 246, distance: 4.7
click at [518, 246] on div "3.18" at bounding box center [558, 242] width 93 height 17
click at [516, 263] on div "3.49" at bounding box center [558, 259] width 93 height 17
drag, startPoint x: 529, startPoint y: 279, endPoint x: 513, endPoint y: 279, distance: 16.5
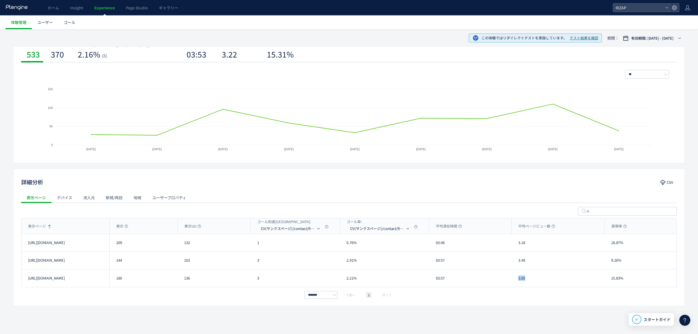
click at [513, 279] on div "3.05" at bounding box center [558, 278] width 93 height 18
drag, startPoint x: 627, startPoint y: 246, endPoint x: 609, endPoint y: 246, distance: 17.3
click at [609, 246] on div "18.87%" at bounding box center [641, 242] width 72 height 17
drag, startPoint x: 624, startPoint y: 264, endPoint x: 609, endPoint y: 263, distance: 15.1
click at [611, 263] on div "9.26%" at bounding box center [641, 259] width 72 height 17
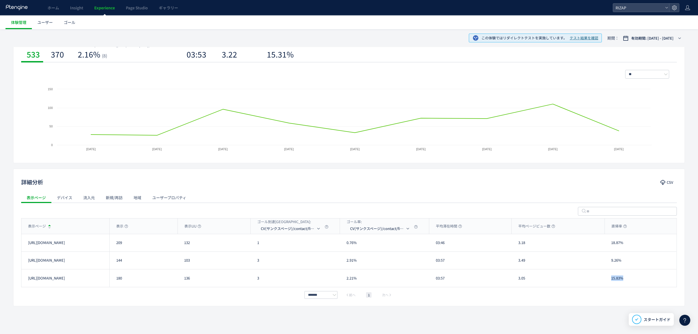
drag, startPoint x: 628, startPoint y: 282, endPoint x: 611, endPoint y: 282, distance: 16.8
click at [611, 282] on div "15.83%" at bounding box center [641, 278] width 72 height 18
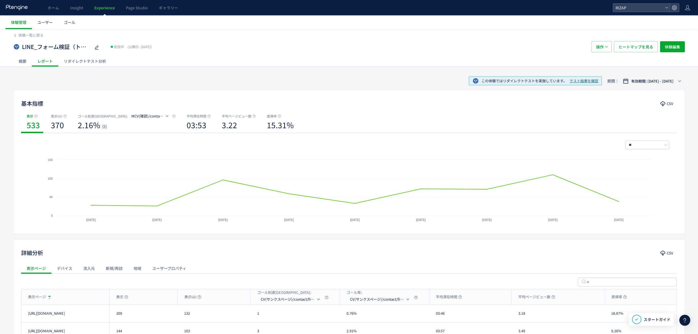
click at [107, 59] on div "リダイレクトテスト分析" at bounding box center [84, 61] width 53 height 11
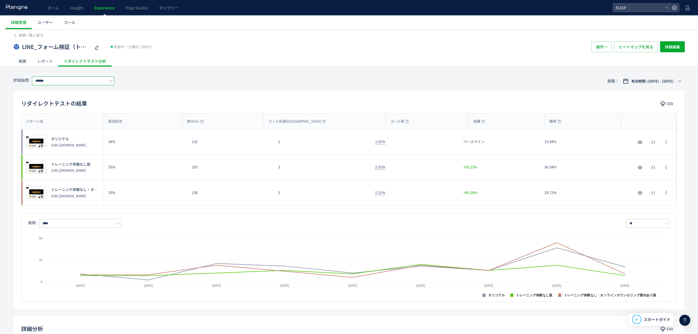
click at [74, 85] on input "******" at bounding box center [73, 80] width 82 height 9
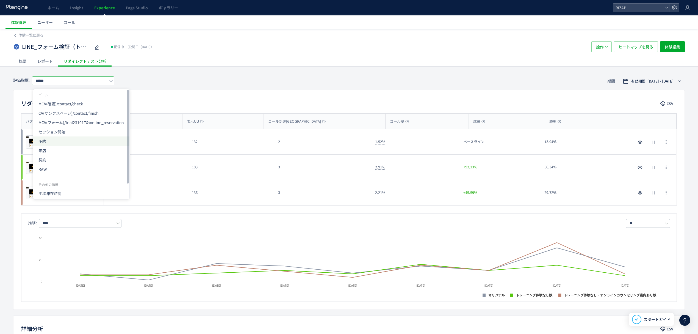
click at [56, 140] on span "予約" at bounding box center [80, 140] width 85 height 9
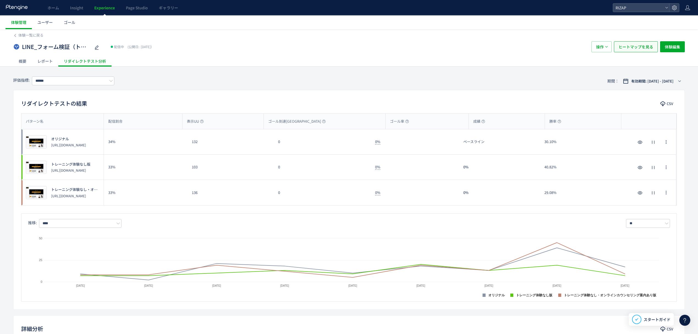
click at [642, 47] on span "ヒートマップを見る" at bounding box center [636, 46] width 35 height 11
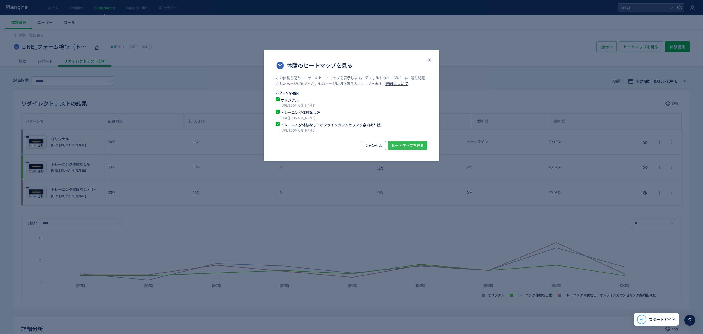
click at [405, 147] on span "ヒートマップを見る" at bounding box center [408, 145] width 32 height 9
click at [429, 59] on use "close" at bounding box center [430, 60] width 4 height 4
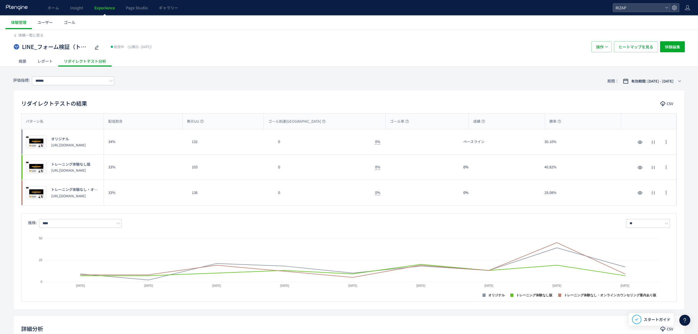
click at [28, 39] on div "LINE_フォーム検証（トレーニング体験なし・オンラインカウンセリング訴求）(copy)(copy) 配信中 (公開日: [DATE]） 操作 ヒートマップを…" at bounding box center [349, 47] width 672 height 18
click at [31, 36] on span "体験一覧に戻る" at bounding box center [30, 34] width 25 height 5
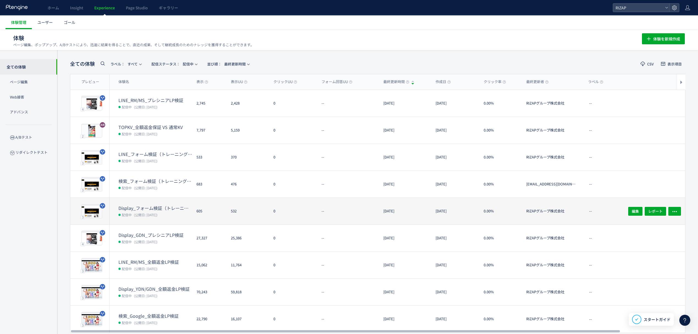
click at [153, 205] on dt "Display_フォーム検証（トレーニング体験なし・オンラインカウンセリング訴求）(copy)" at bounding box center [155, 208] width 74 height 6
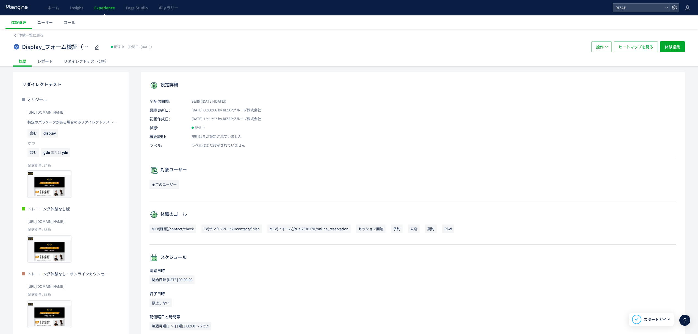
click at [68, 59] on div "リダイレクトテスト分析" at bounding box center [84, 61] width 53 height 11
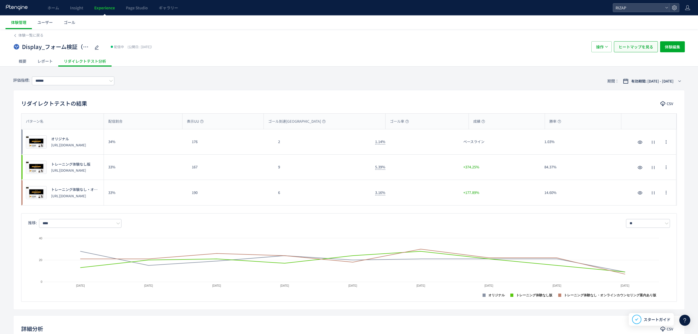
click at [639, 46] on span "ヒートマップを見る" at bounding box center [636, 46] width 35 height 11
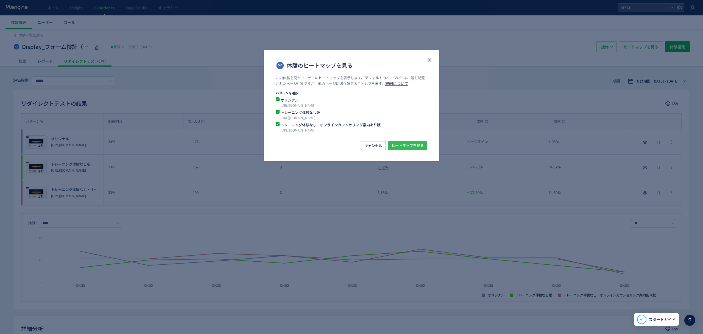
click at [406, 148] on span "ヒートマップを見る" at bounding box center [408, 145] width 32 height 9
